Goal: Check status

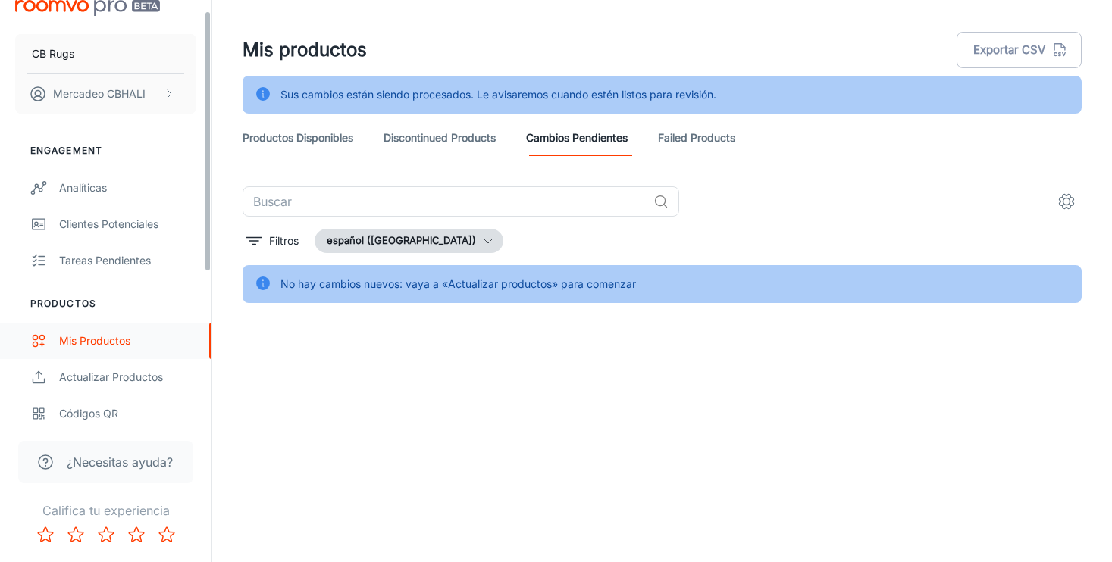
click at [114, 350] on link "Mis productos" at bounding box center [105, 341] width 211 height 36
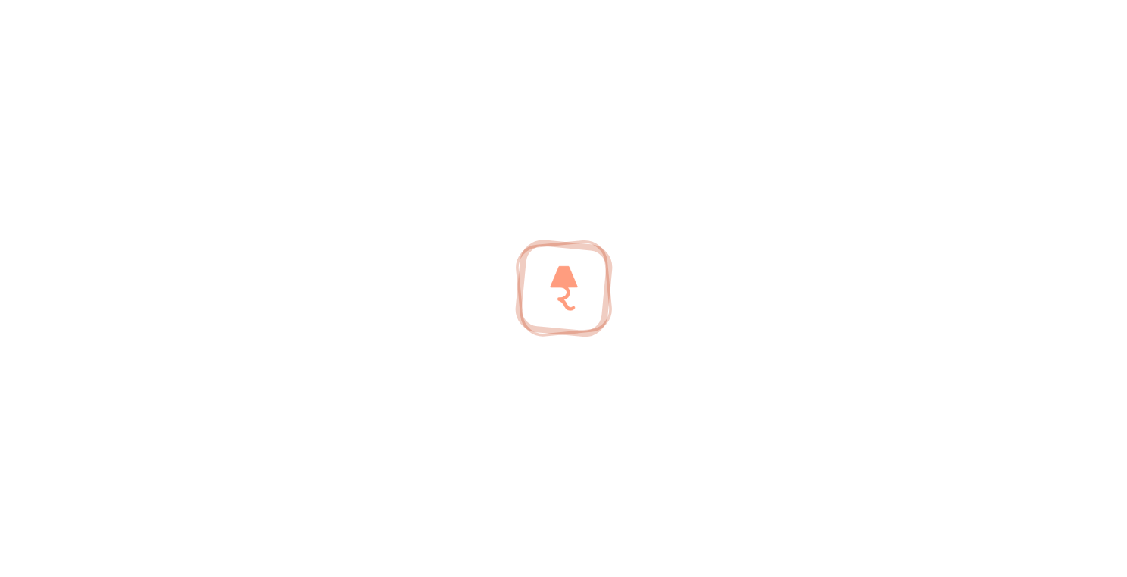
scroll to position [16, 0]
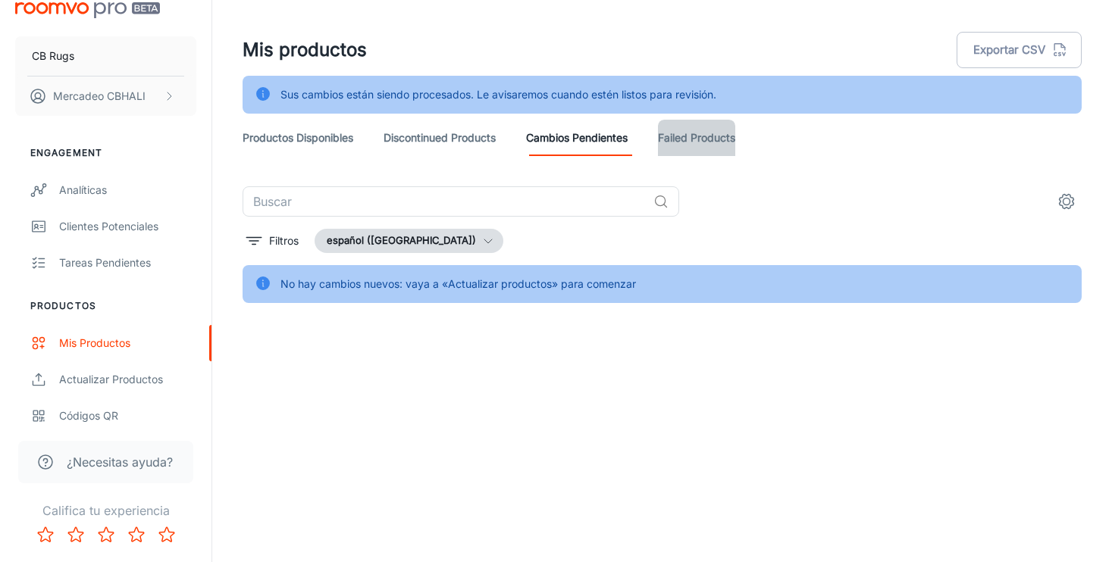
click at [696, 141] on link "Failed Products" at bounding box center [696, 138] width 77 height 36
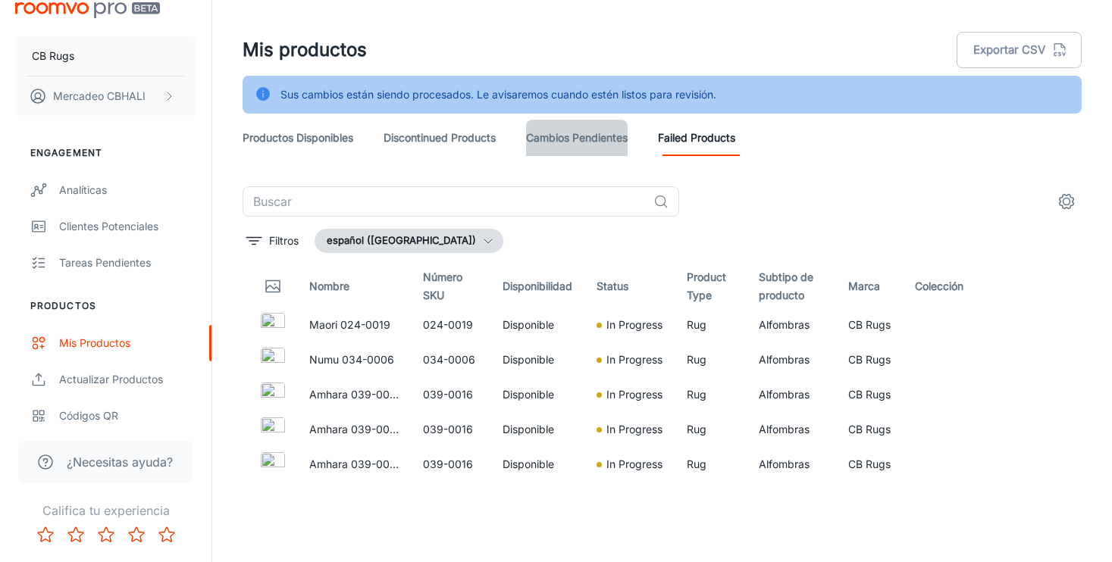
click at [589, 140] on link "Cambios pendientes" at bounding box center [577, 138] width 102 height 36
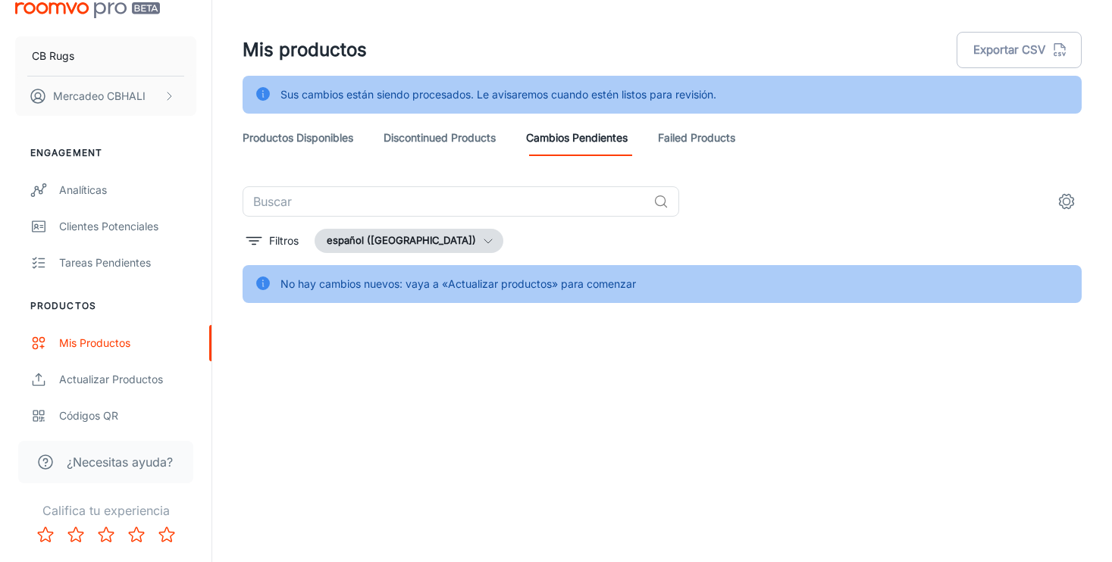
click at [455, 133] on link "Discontinued Products" at bounding box center [439, 138] width 112 height 36
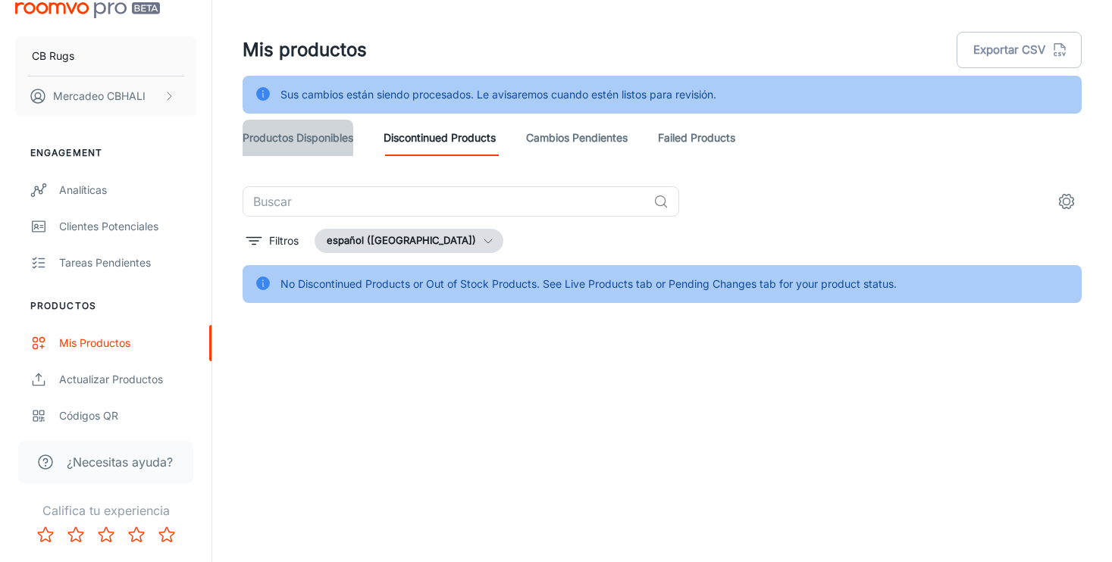
click at [304, 136] on link "Productos disponibles" at bounding box center [297, 138] width 111 height 36
